Goal: Task Accomplishment & Management: Use online tool/utility

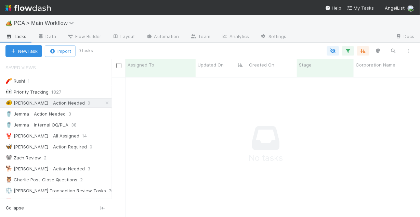
scroll to position [137, 304]
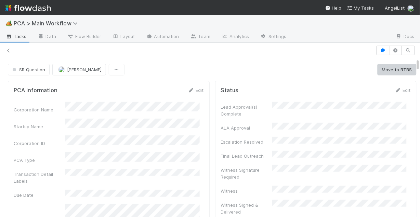
scroll to position [493, 0]
click at [7, 49] on icon at bounding box center [8, 50] width 7 height 4
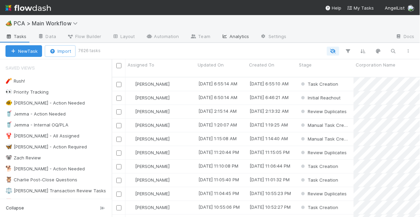
scroll to position [141, 304]
